Goal: Information Seeking & Learning: Find specific fact

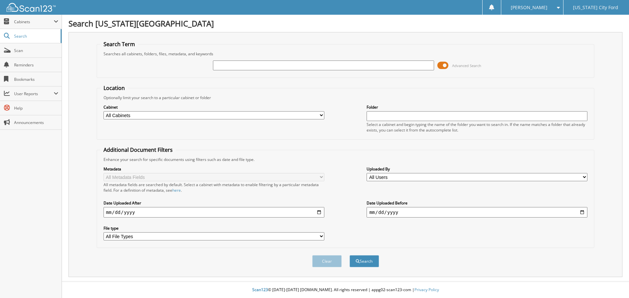
click at [270, 66] on input "text" at bounding box center [323, 66] width 221 height 10
type input "MF1365"
click at [349, 255] on button "Search" at bounding box center [363, 261] width 29 height 12
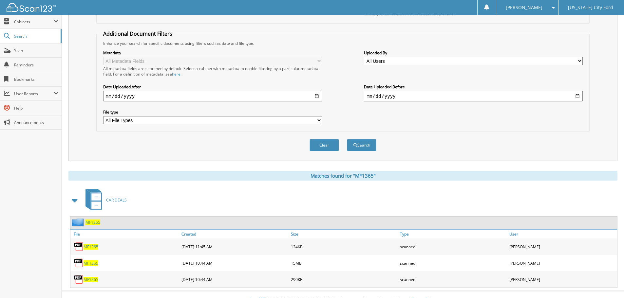
scroll to position [126, 0]
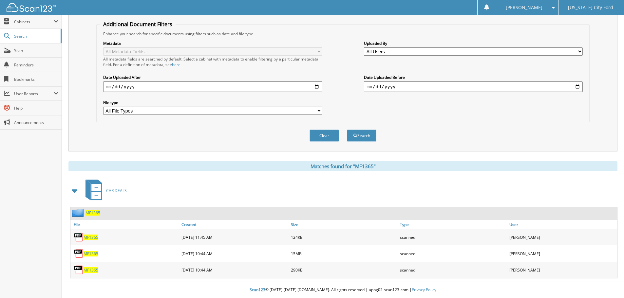
click at [93, 254] on span "MF1365" at bounding box center [91, 254] width 15 height 6
click at [368, 133] on button "Search" at bounding box center [361, 136] width 29 height 12
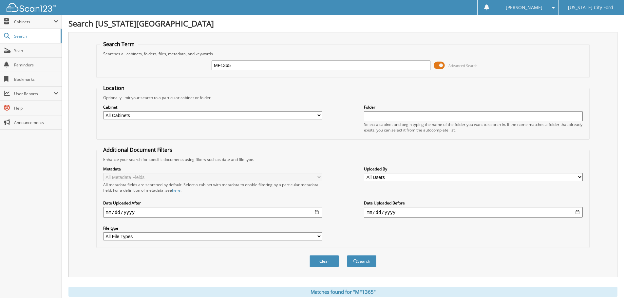
click at [349, 87] on fieldset "Location Optionally limit your search to a particular cabinet or folder Cabinet…" at bounding box center [342, 112] width 493 height 55
